Goal: Browse casually

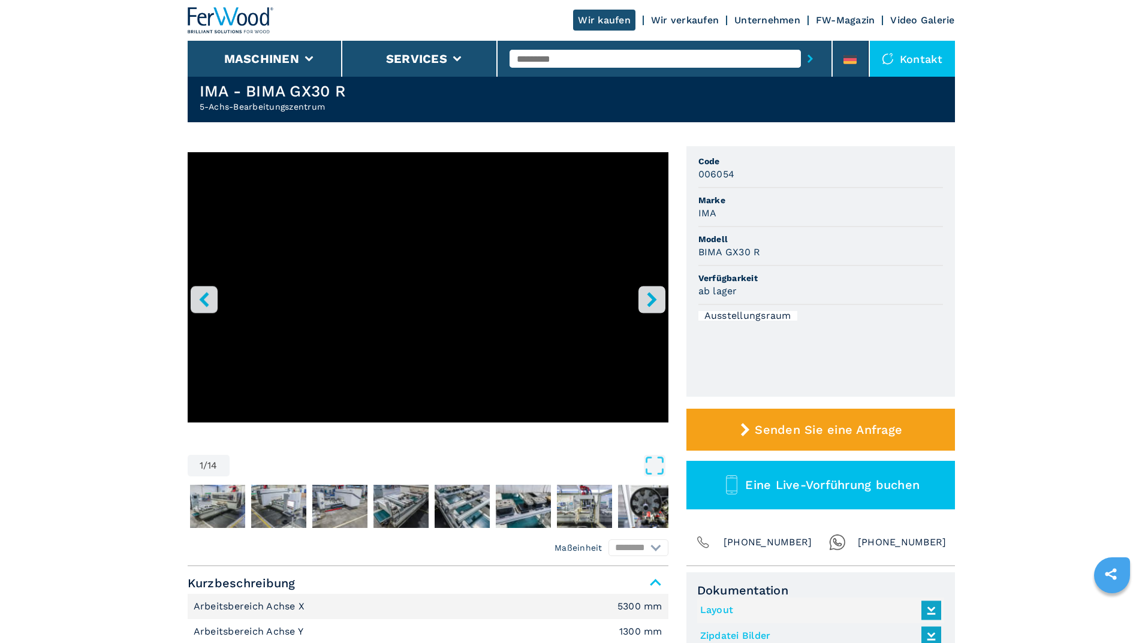
scroll to position [60, 0]
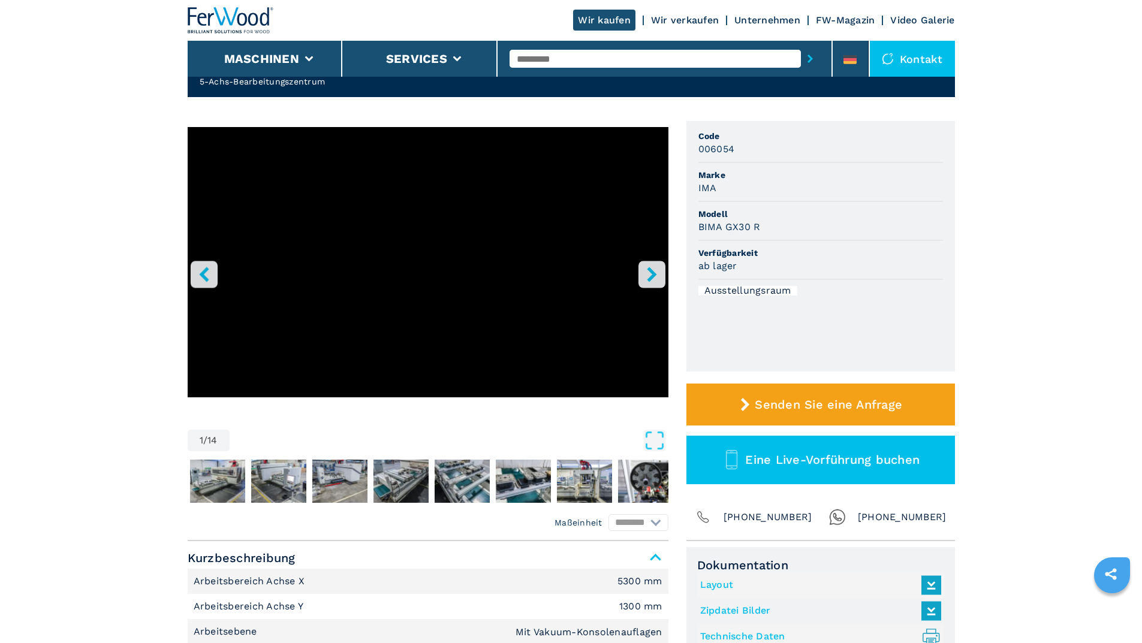
click at [647, 275] on icon "right-button" at bounding box center [651, 274] width 15 height 15
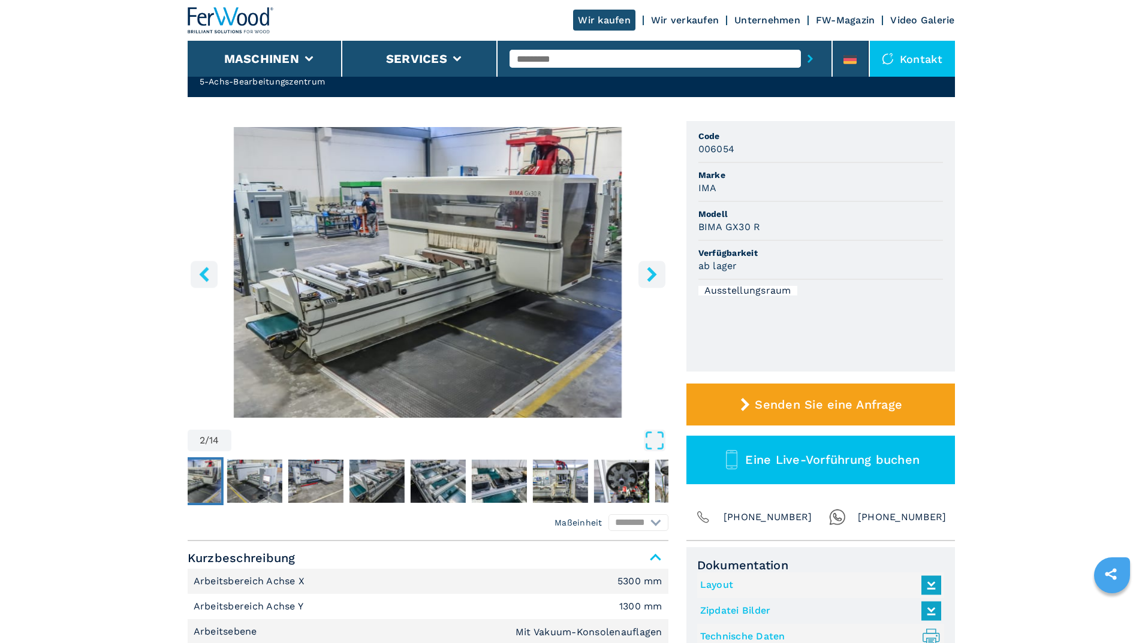
click at [647, 275] on icon "right-button" at bounding box center [651, 274] width 15 height 15
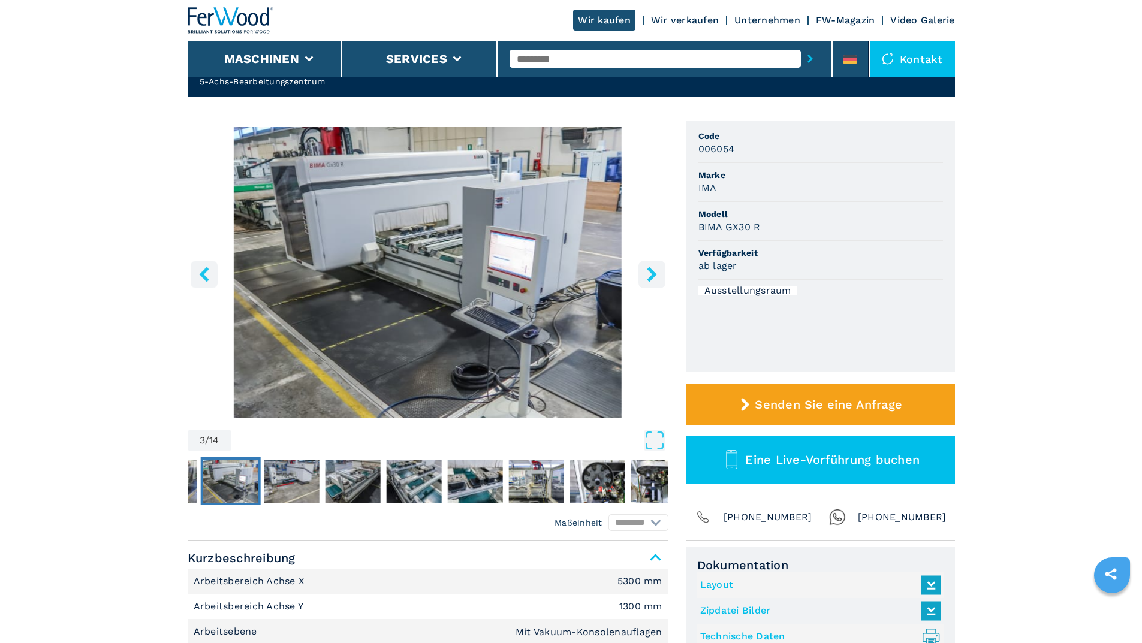
click at [647, 275] on icon "right-button" at bounding box center [651, 274] width 15 height 15
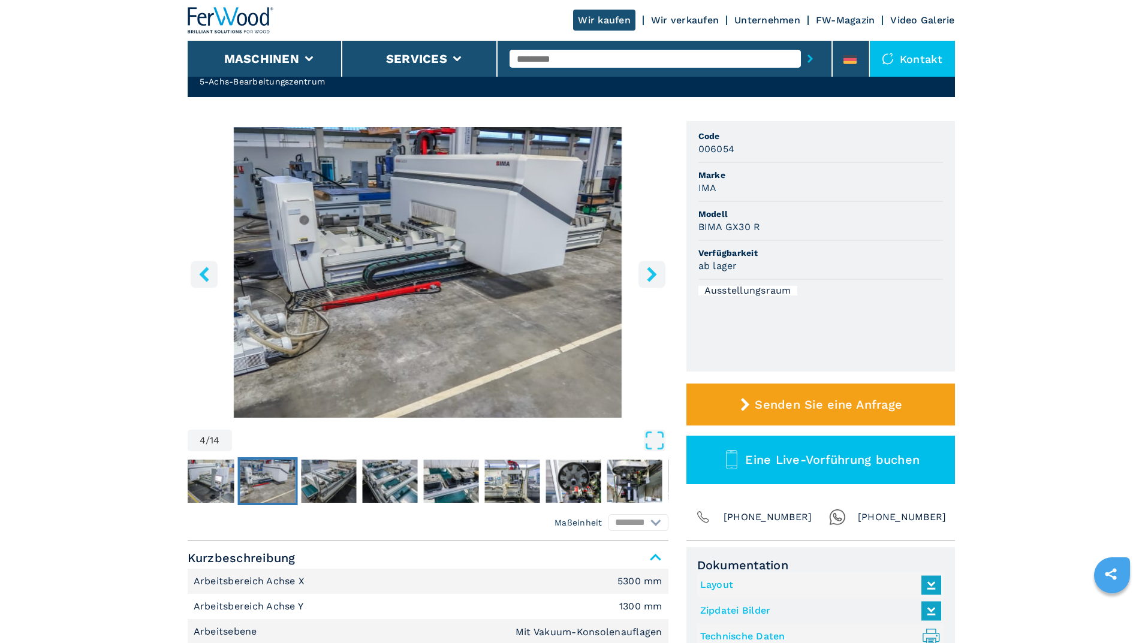
click at [647, 275] on icon "right-button" at bounding box center [651, 274] width 15 height 15
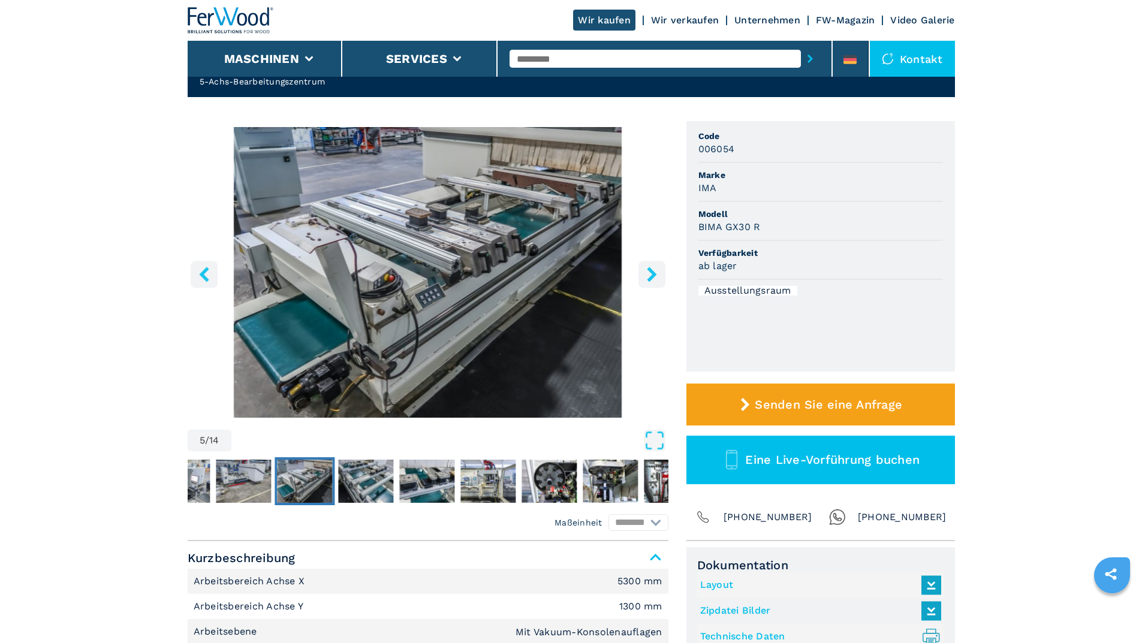
click at [647, 275] on icon "right-button" at bounding box center [651, 274] width 15 height 15
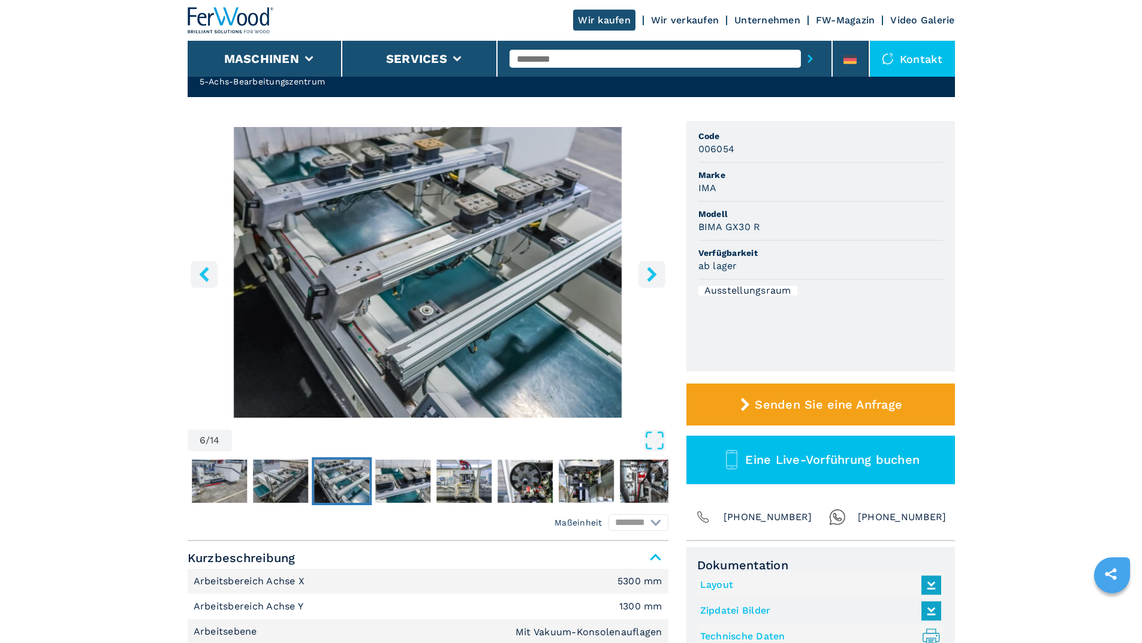
click at [647, 275] on icon "right-button" at bounding box center [651, 274] width 15 height 15
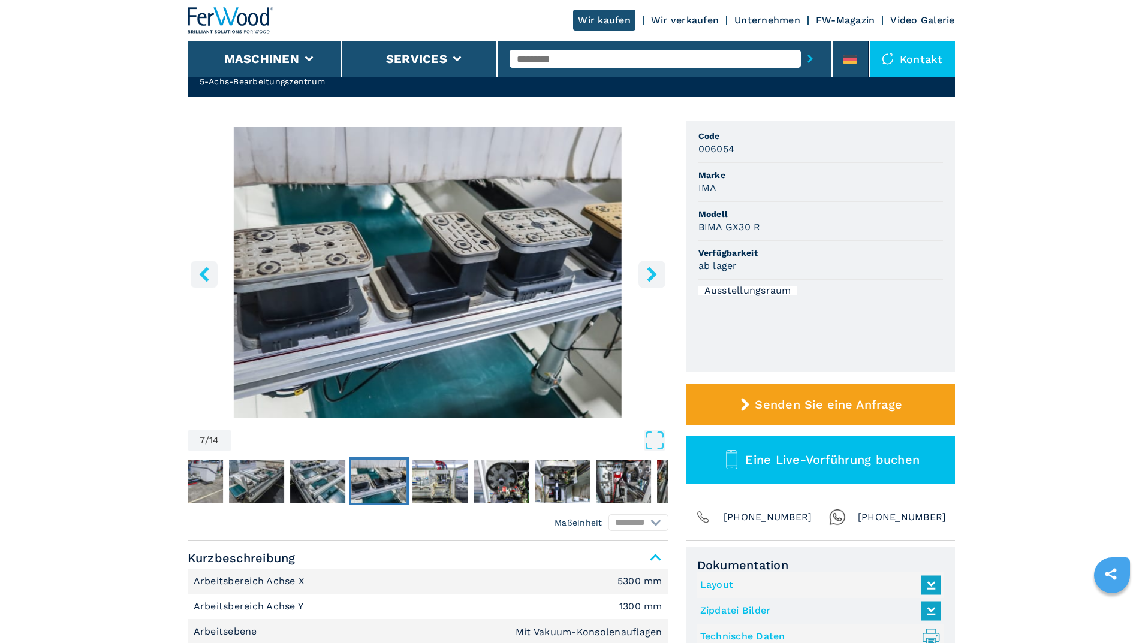
click at [647, 275] on icon "right-button" at bounding box center [651, 274] width 15 height 15
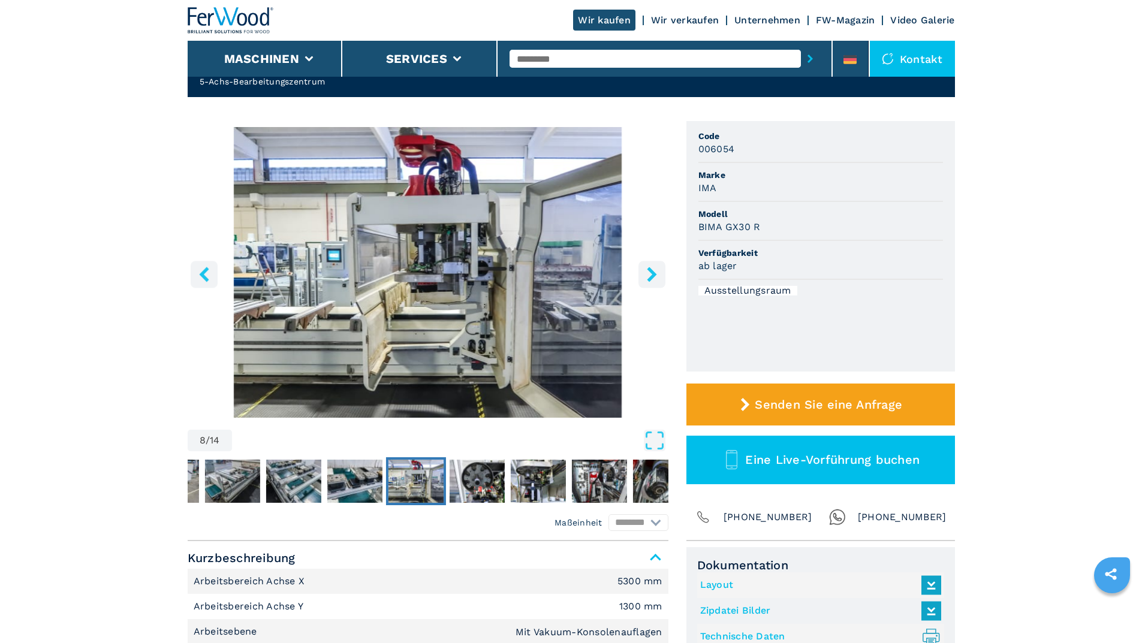
click at [647, 275] on icon "right-button" at bounding box center [651, 274] width 15 height 15
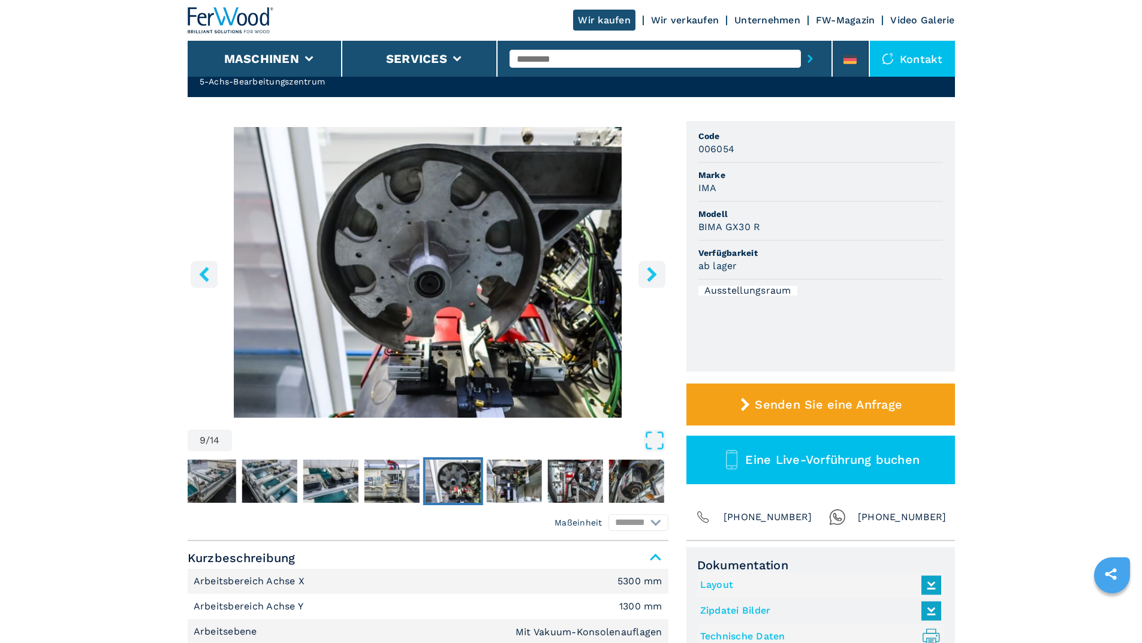
click at [647, 275] on icon "right-button" at bounding box center [651, 274] width 15 height 15
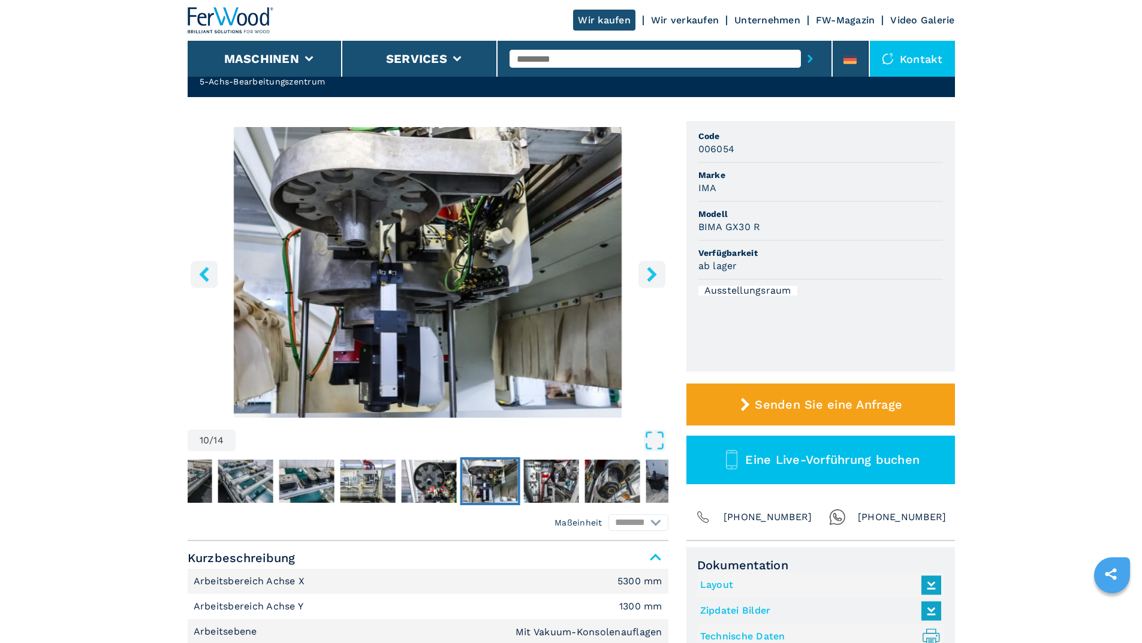
click at [647, 275] on icon "right-button" at bounding box center [651, 274] width 15 height 15
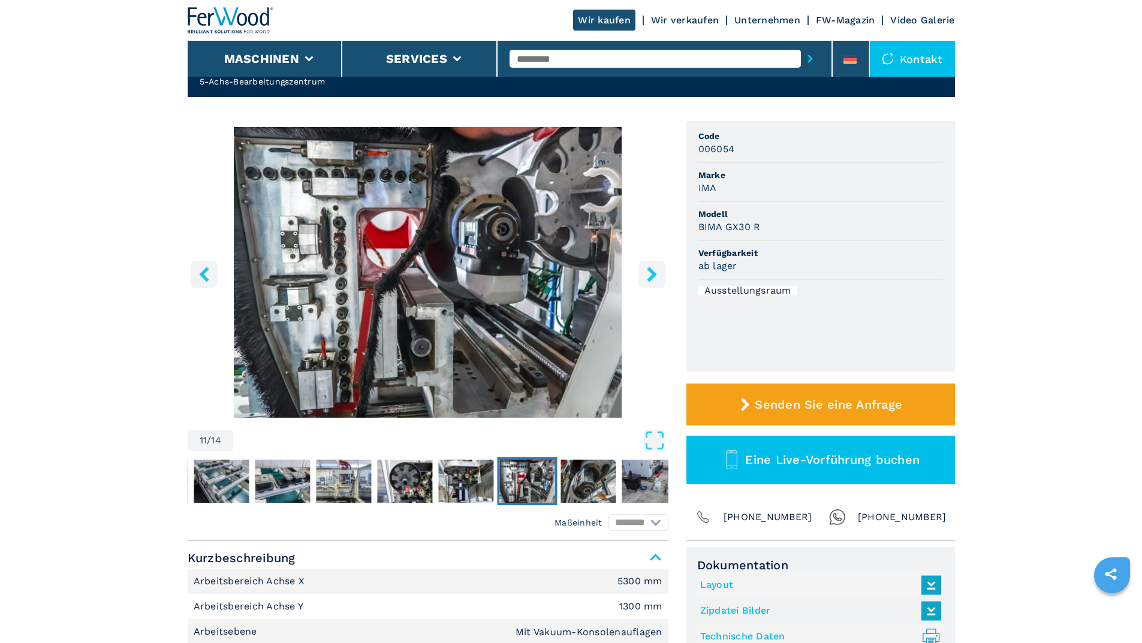
click at [647, 275] on icon "right-button" at bounding box center [651, 274] width 15 height 15
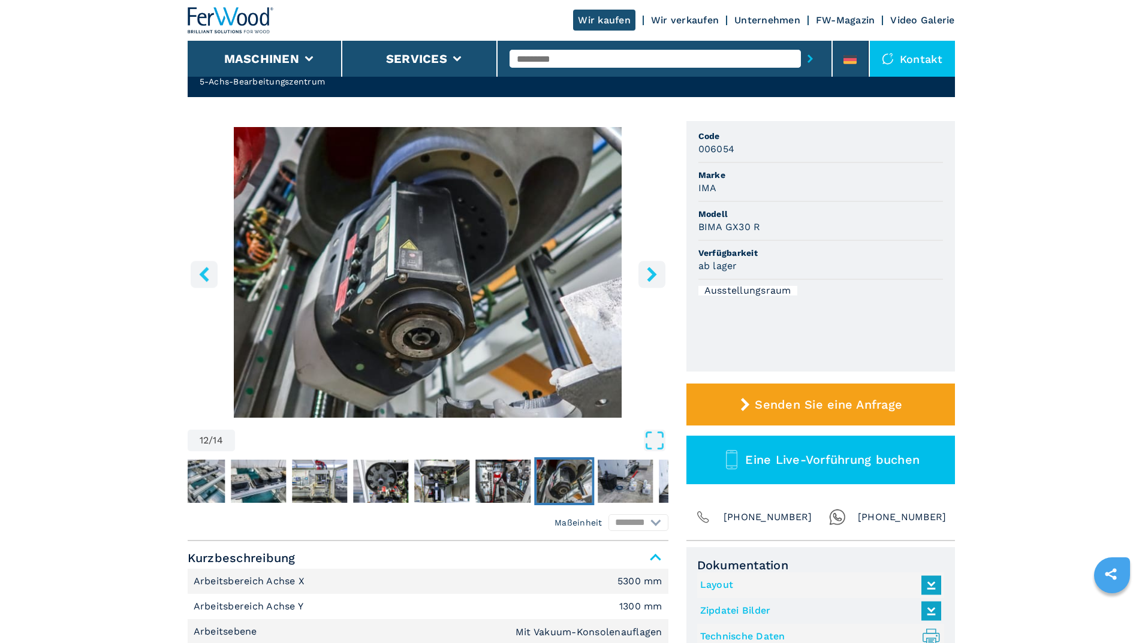
click at [647, 275] on icon "right-button" at bounding box center [651, 274] width 15 height 15
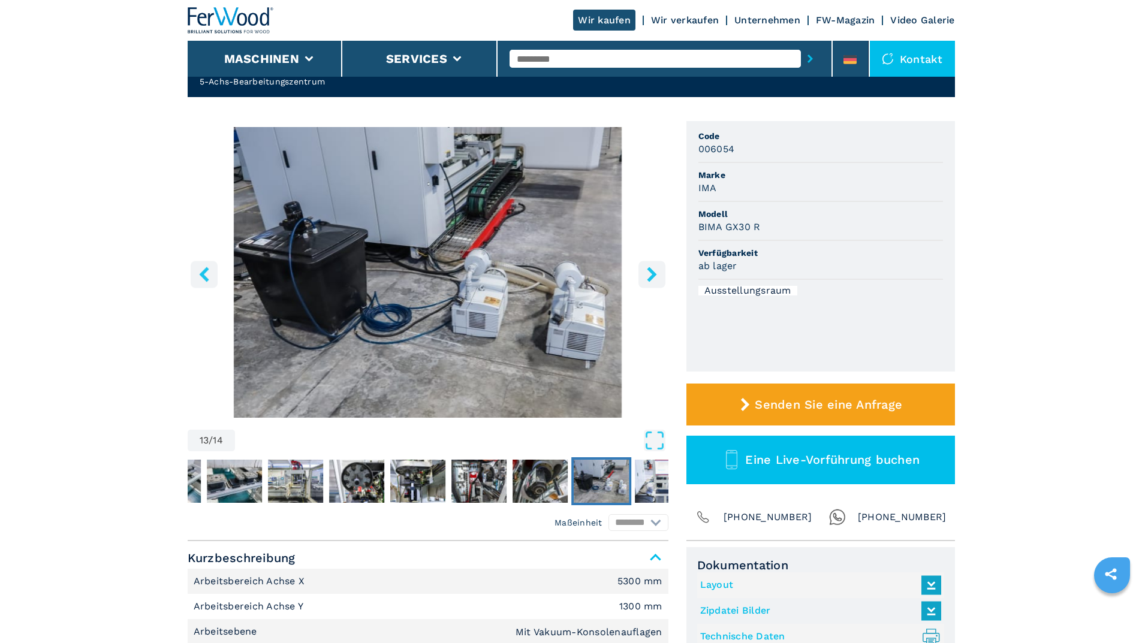
click at [647, 275] on icon "right-button" at bounding box center [651, 274] width 15 height 15
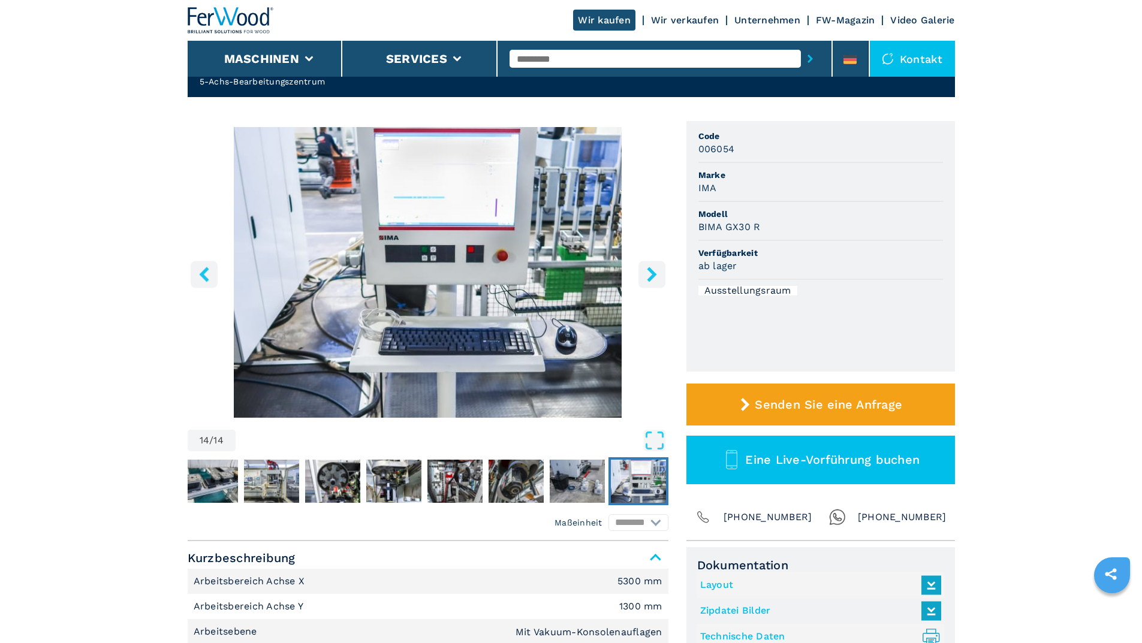
click at [647, 275] on icon "right-button" at bounding box center [651, 274] width 15 height 15
